Goal: Use online tool/utility: Utilize a website feature to perform a specific function

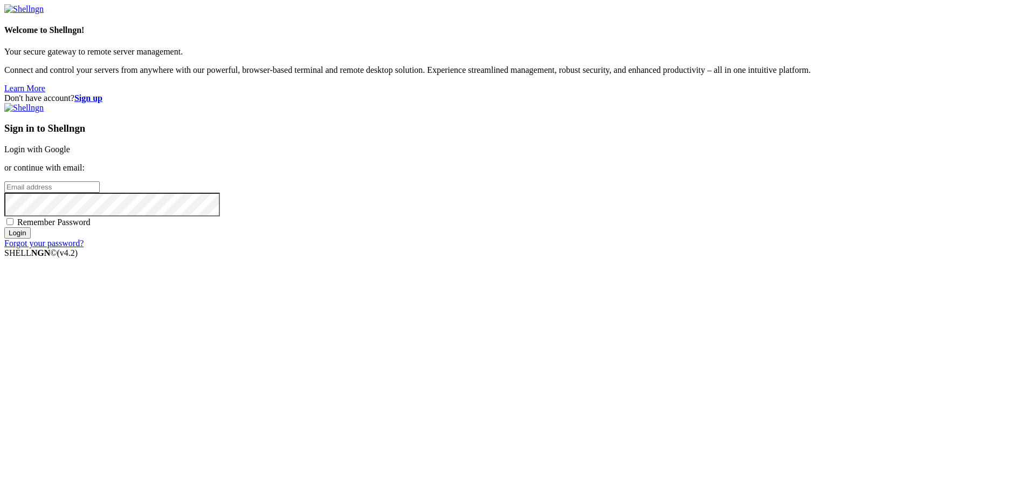
click at [70, 154] on link "Login with Google" at bounding box center [37, 149] width 66 height 9
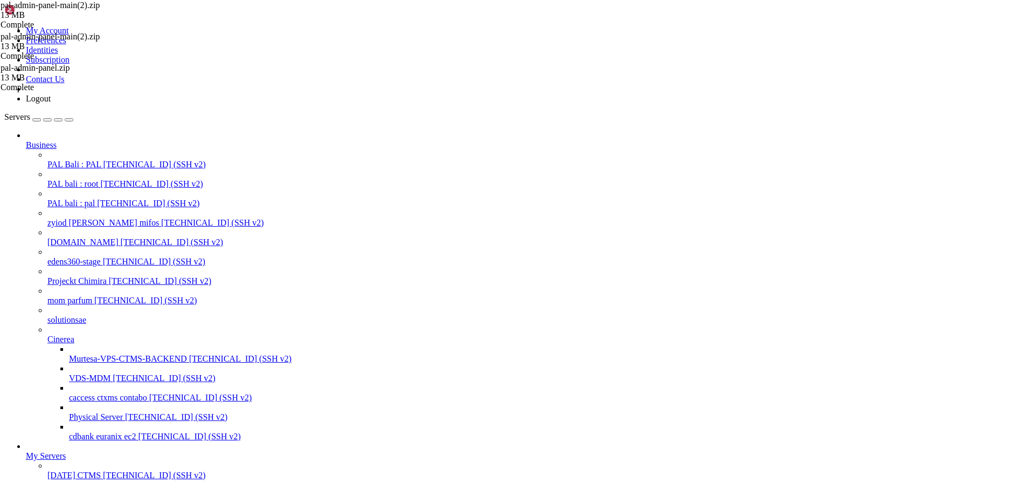
scroll to position [22375, 0]
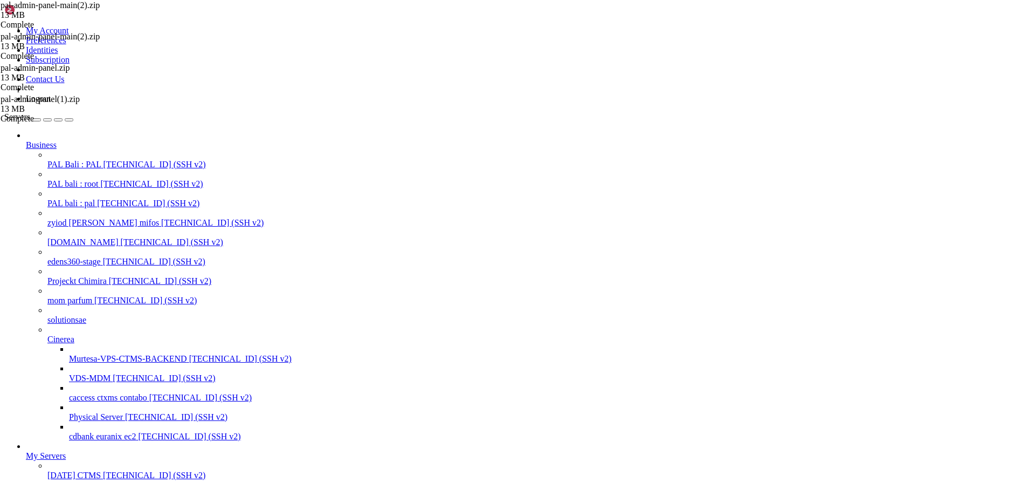
scroll to position [26958, 0]
drag, startPoint x: 42, startPoint y: 1025, endPoint x: 210, endPoint y: 1025, distance: 168.2
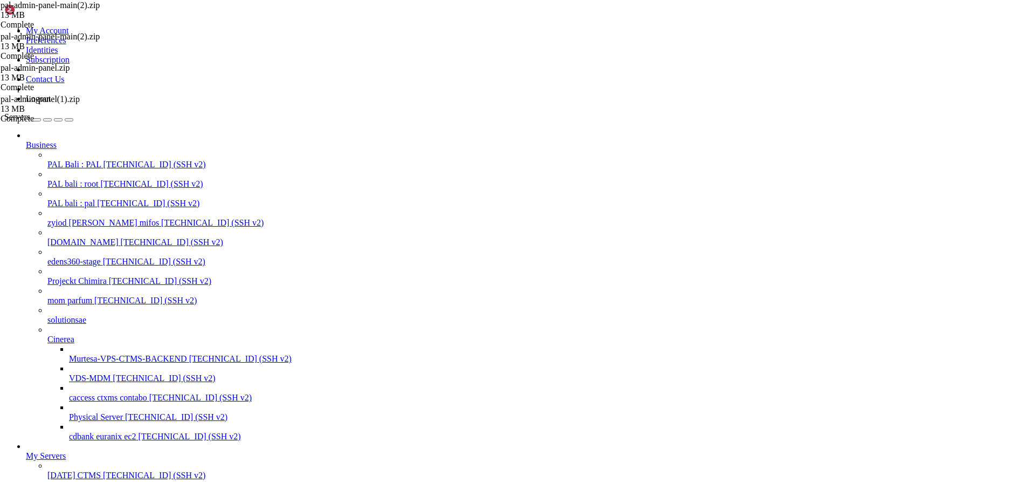
drag, startPoint x: 386, startPoint y: 1338, endPoint x: 10, endPoint y: 1080, distance: 456.8
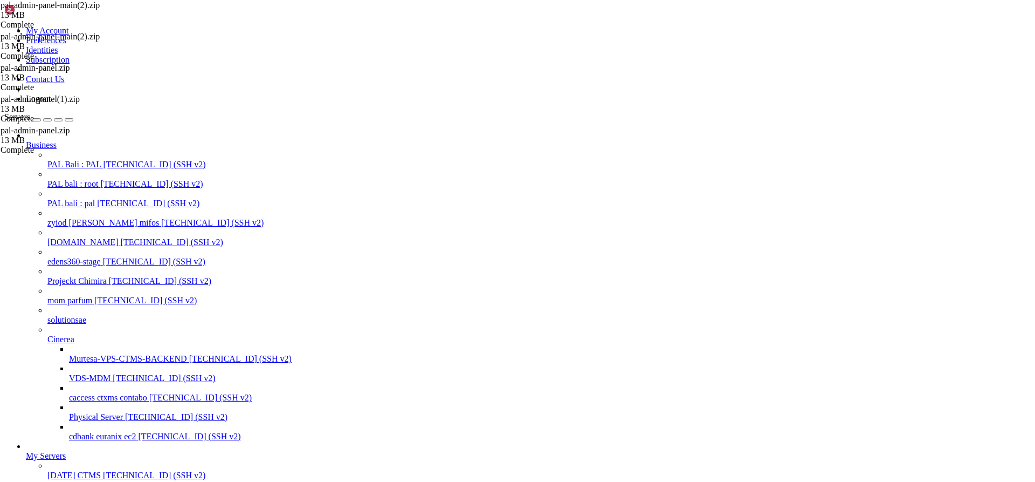
drag, startPoint x: 10, startPoint y: 1043, endPoint x: 393, endPoint y: 1307, distance: 464.6
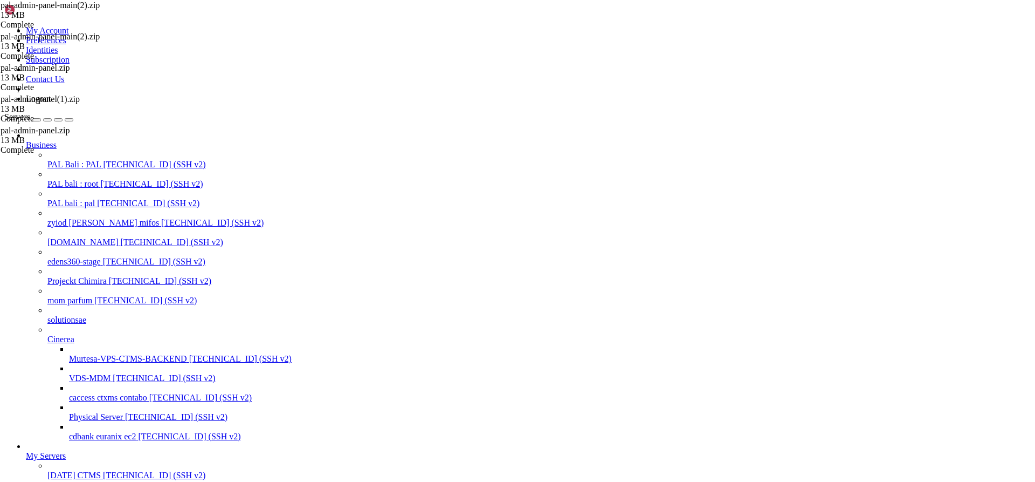
scroll to position [45612, 0]
drag, startPoint x: 41, startPoint y: 1008, endPoint x: 216, endPoint y: 1010, distance: 174.7
